Goal: Answer question/provide support: Share knowledge or assist other users

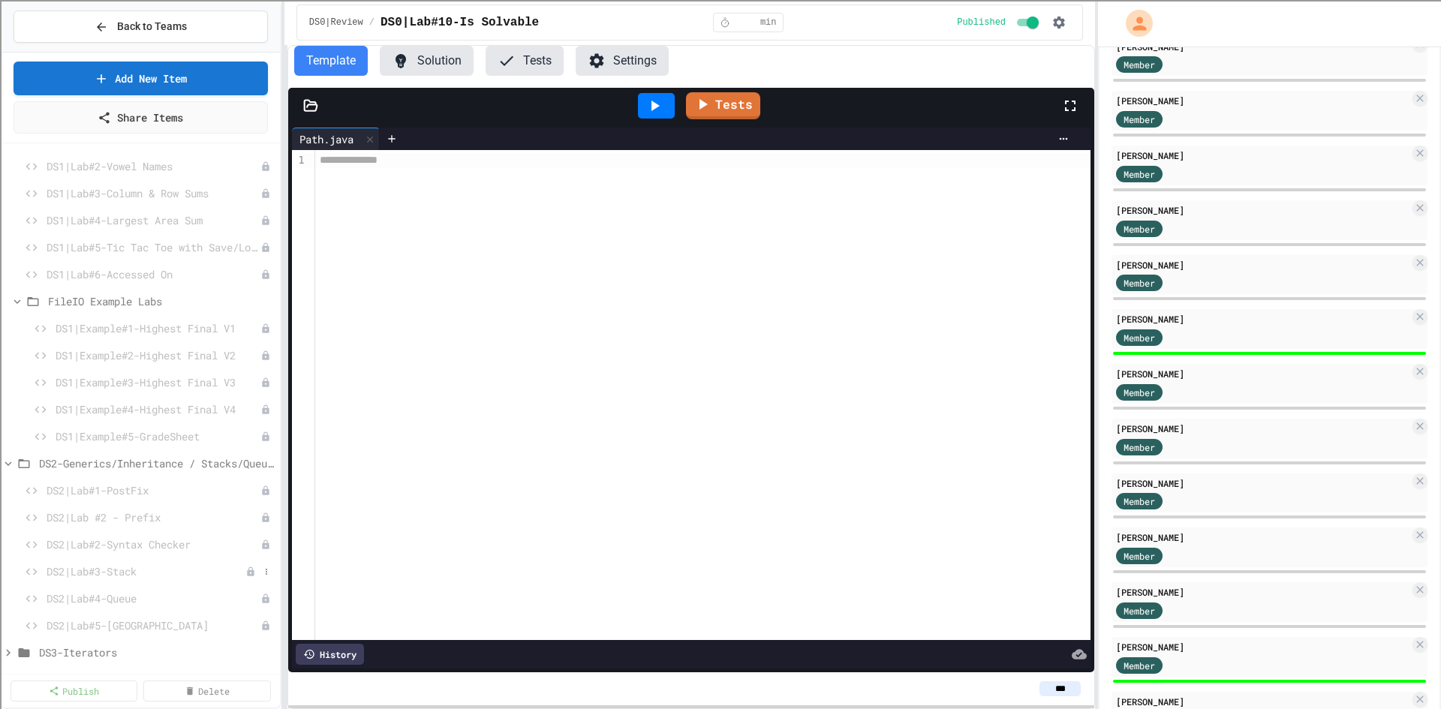
scroll to position [525, 0]
click at [74, 259] on span "DS1|File IO" at bounding box center [149, 262] width 220 height 16
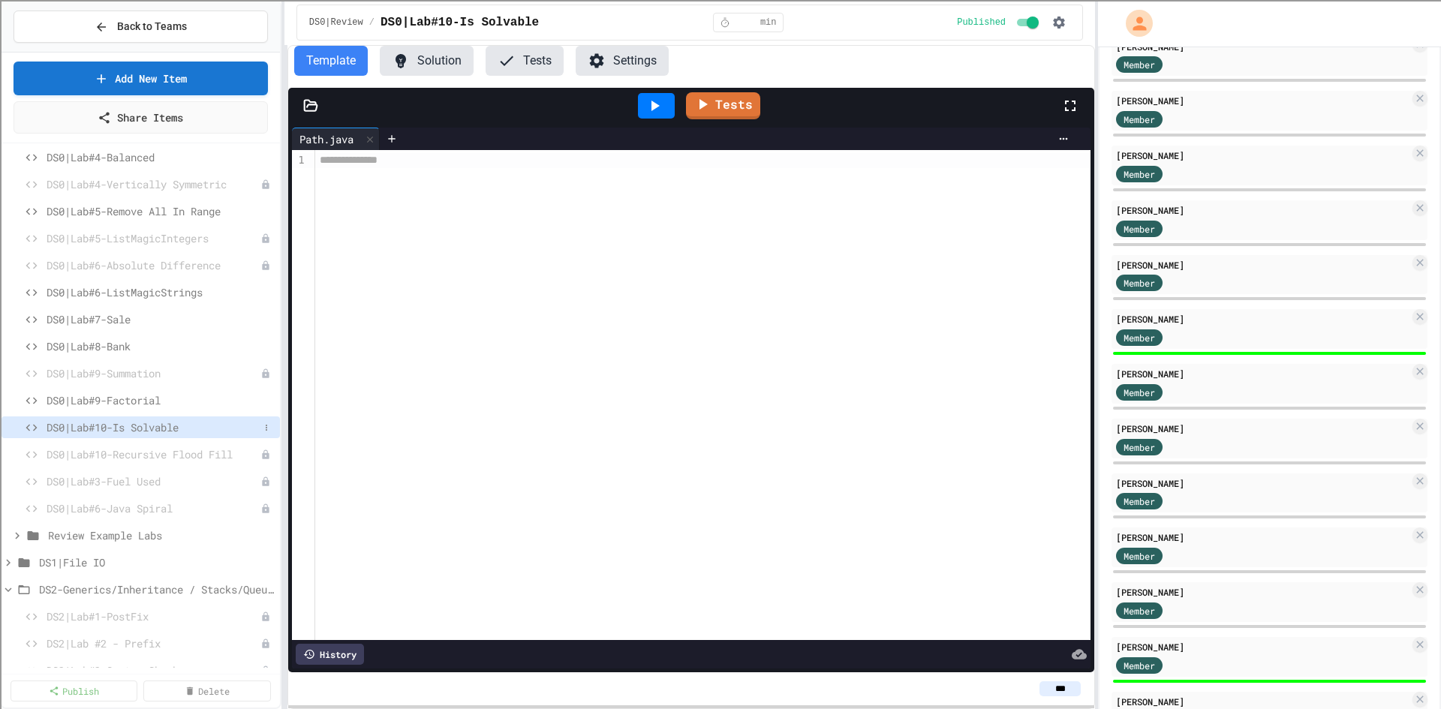
click at [179, 420] on span "DS0|Lab#10-Is Solvable" at bounding box center [153, 428] width 212 height 16
click at [447, 68] on button "Solution" at bounding box center [427, 61] width 94 height 30
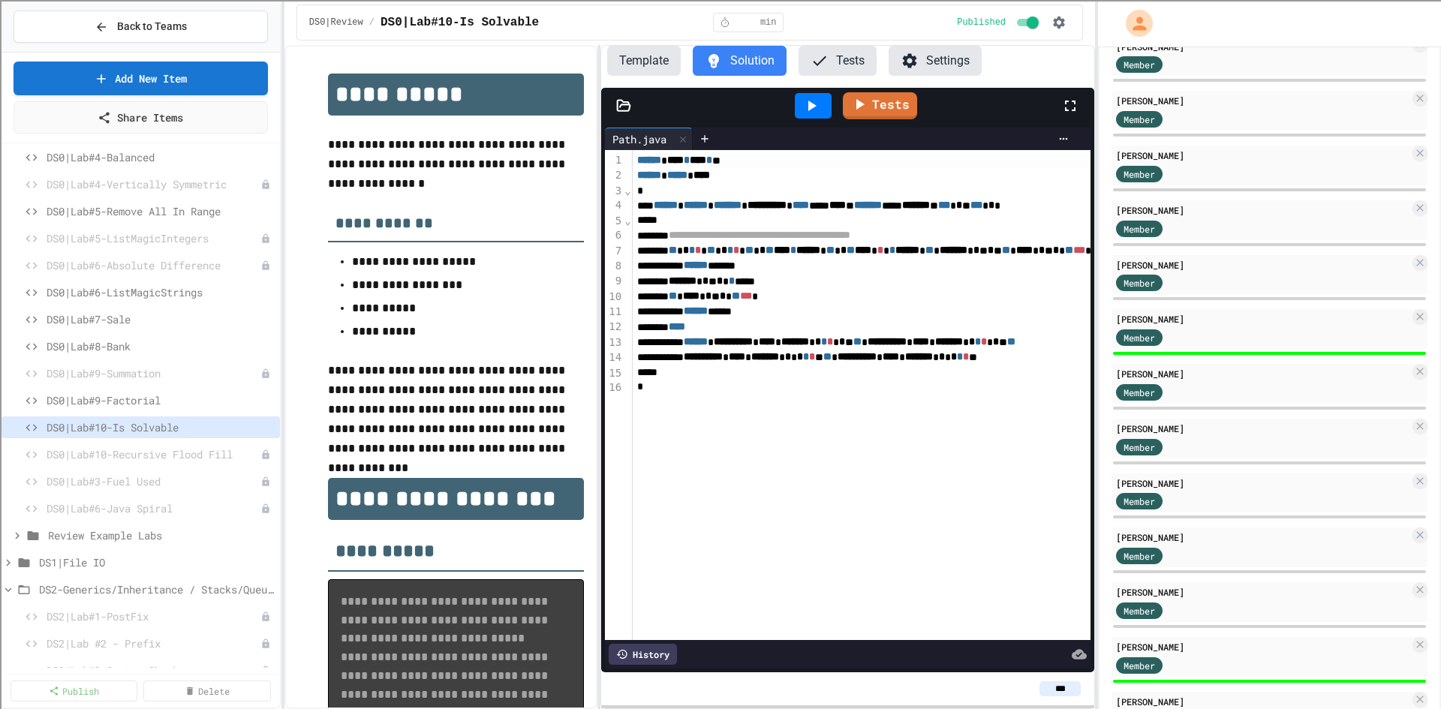
click at [603, 310] on div "**********" at bounding box center [690, 377] width 811 height 664
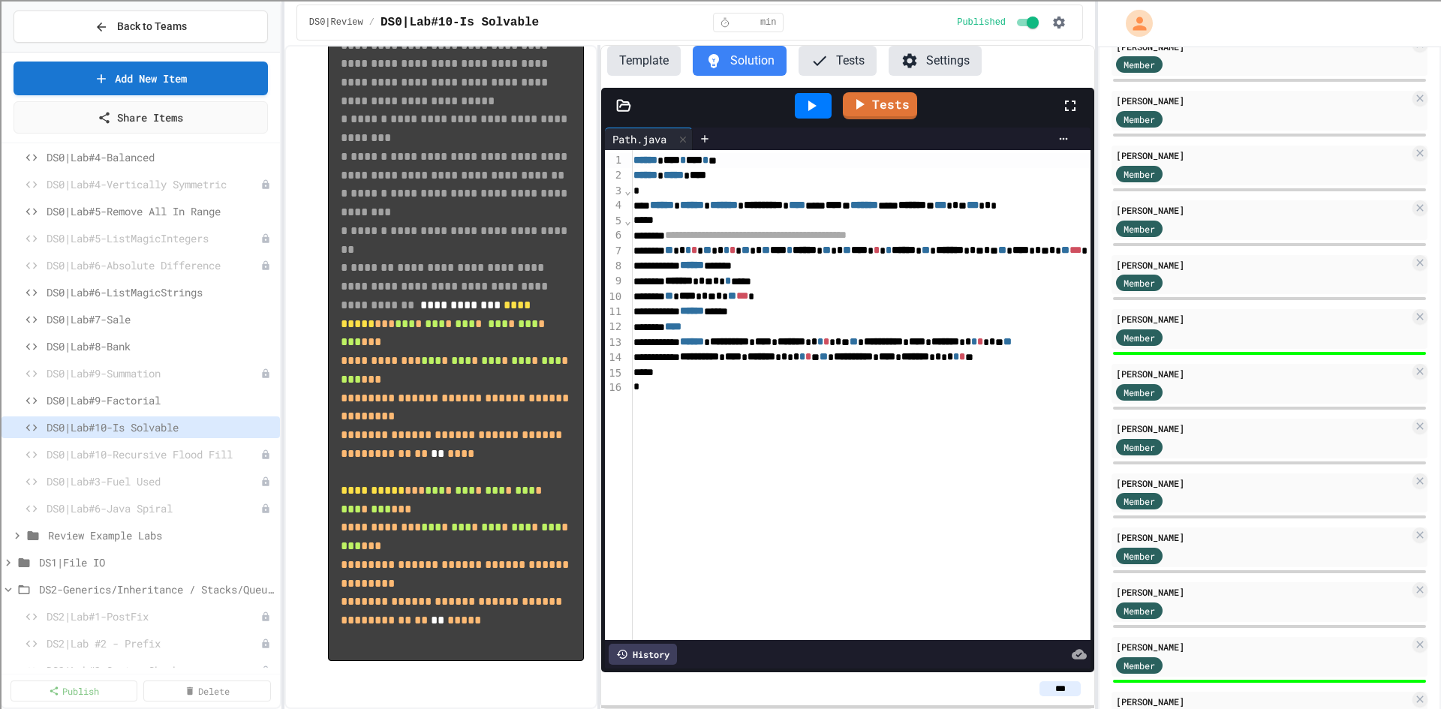
scroll to position [0, 0]
